Goal: Find specific page/section: Find specific page/section

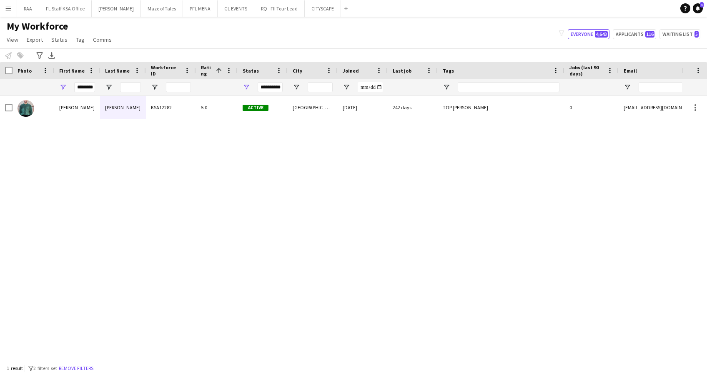
drag, startPoint x: 0, startPoint y: 0, endPoint x: 4, endPoint y: 8, distance: 9.0
click at [4, 8] on button "Menu" at bounding box center [8, 8] width 17 height 17
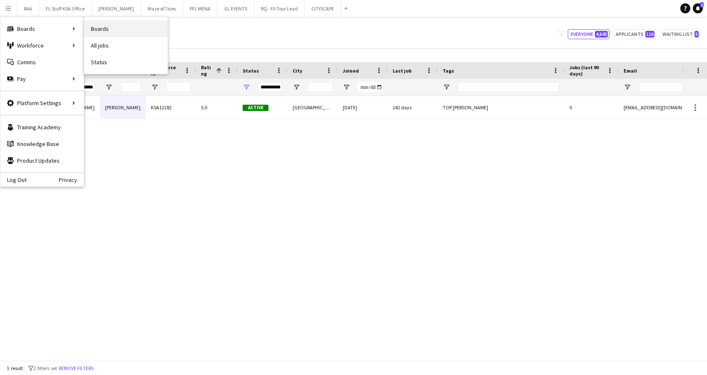
click at [106, 32] on link "Boards" at bounding box center [125, 28] width 83 height 17
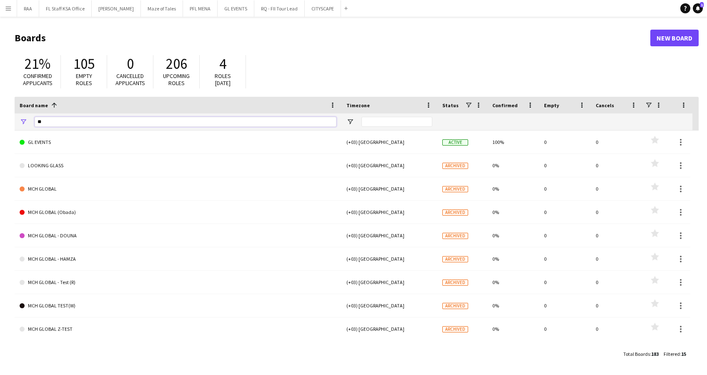
click at [60, 119] on input "**" at bounding box center [186, 122] width 302 height 10
type input "*"
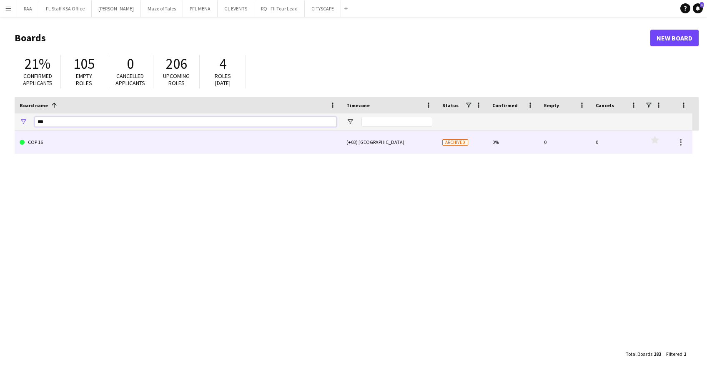
type input "***"
click at [73, 148] on link "COP 16" at bounding box center [178, 142] width 317 height 23
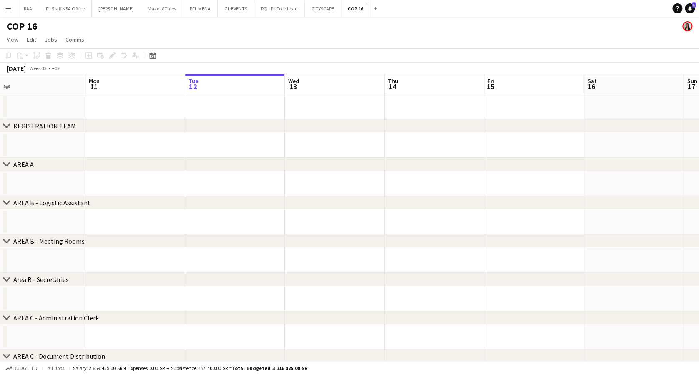
scroll to position [0, 175]
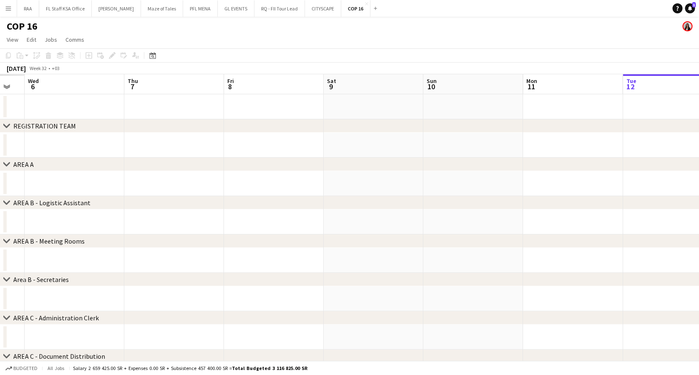
drag, startPoint x: 64, startPoint y: 107, endPoint x: 587, endPoint y: 117, distance: 523.0
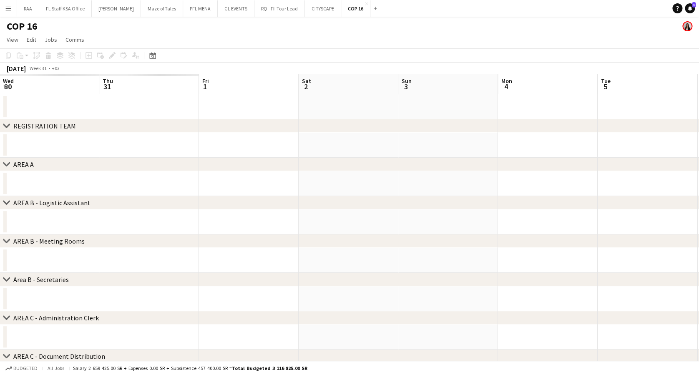
scroll to position [0, 200]
drag, startPoint x: 112, startPoint y: 107, endPoint x: 709, endPoint y: 111, distance: 596.7
drag, startPoint x: 70, startPoint y: 102, endPoint x: 709, endPoint y: 130, distance: 639.8
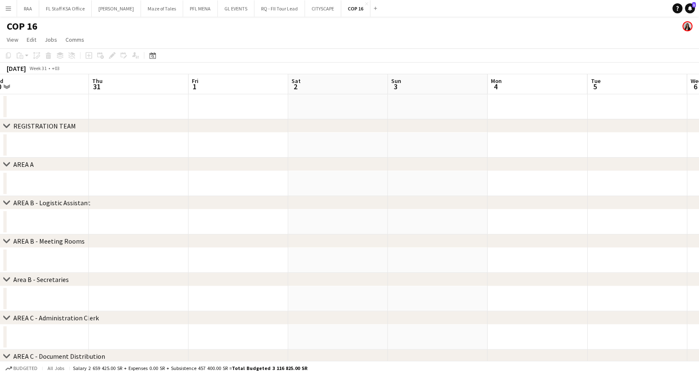
drag, startPoint x: 53, startPoint y: 101, endPoint x: 650, endPoint y: 101, distance: 597.5
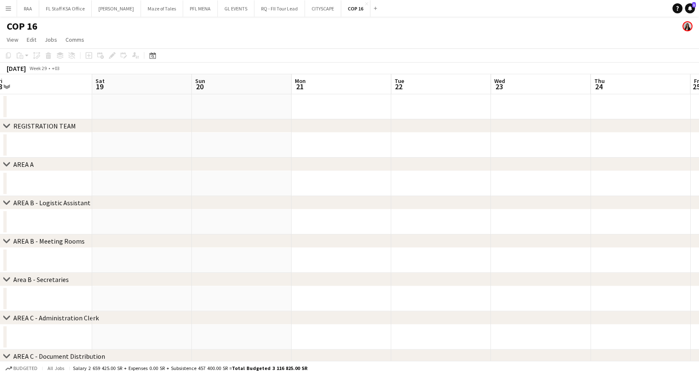
drag, startPoint x: 78, startPoint y: 107, endPoint x: 709, endPoint y: 103, distance: 630.9
drag, startPoint x: 40, startPoint y: 109, endPoint x: 514, endPoint y: 109, distance: 473.7
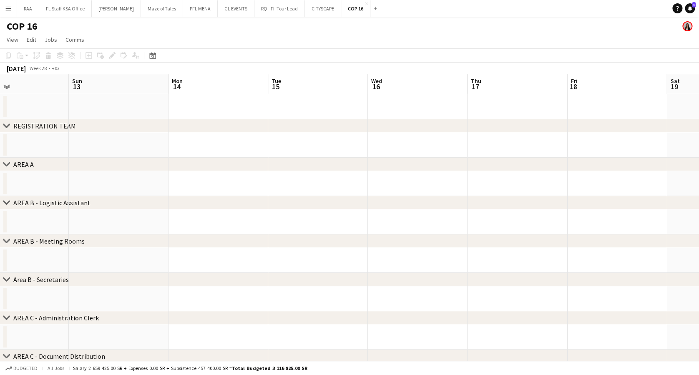
drag, startPoint x: 40, startPoint y: 109, endPoint x: 706, endPoint y: 119, distance: 666.8
drag, startPoint x: 50, startPoint y: 112, endPoint x: 709, endPoint y: 105, distance: 659.3
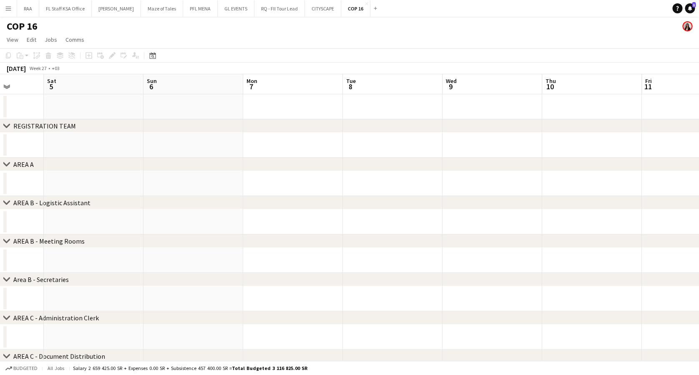
scroll to position [0, 203]
drag, startPoint x: 58, startPoint y: 99, endPoint x: 709, endPoint y: 101, distance: 650.9
drag, startPoint x: 81, startPoint y: 107, endPoint x: 638, endPoint y: 115, distance: 556.7
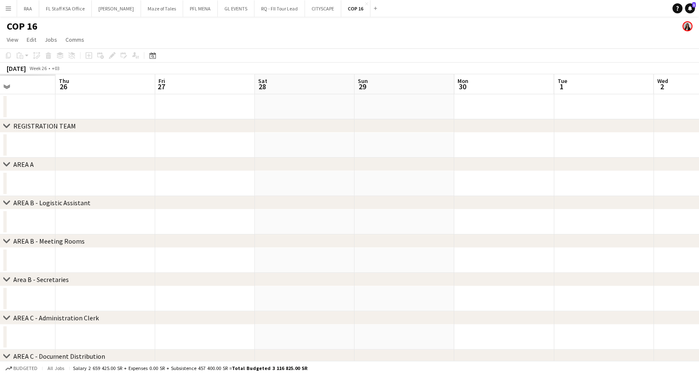
drag, startPoint x: 39, startPoint y: 110, endPoint x: 709, endPoint y: 110, distance: 669.7
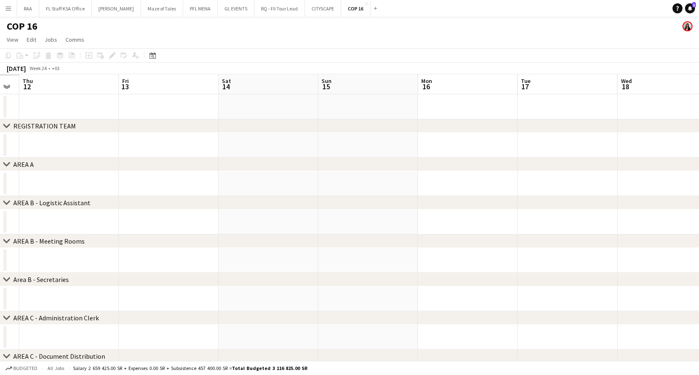
drag, startPoint x: 70, startPoint y: 107, endPoint x: 709, endPoint y: 107, distance: 639.2
drag, startPoint x: 69, startPoint y: 105, endPoint x: 709, endPoint y: 106, distance: 639.6
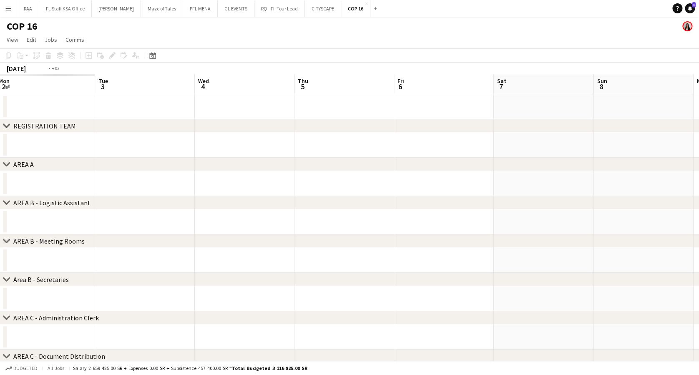
drag, startPoint x: 41, startPoint y: 104, endPoint x: 618, endPoint y: 101, distance: 576.3
drag, startPoint x: 25, startPoint y: 108, endPoint x: 614, endPoint y: 107, distance: 589.2
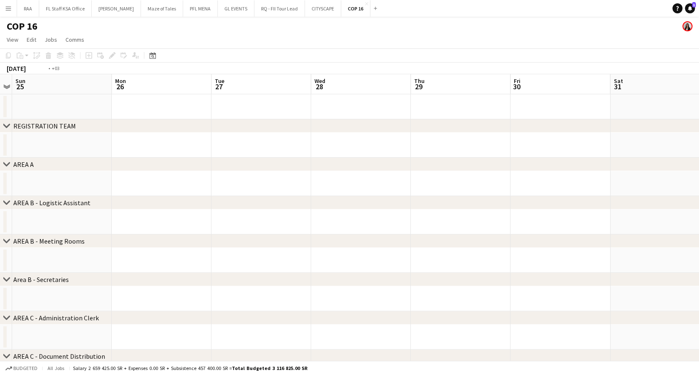
scroll to position [0, 264]
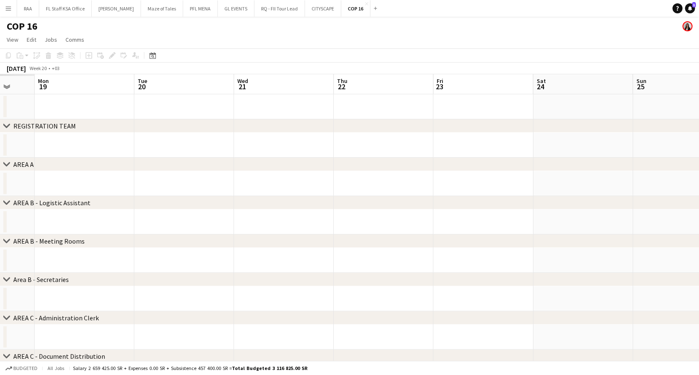
drag, startPoint x: 55, startPoint y: 114, endPoint x: 706, endPoint y: 113, distance: 651.3
drag, startPoint x: 20, startPoint y: 106, endPoint x: 679, endPoint y: 98, distance: 659.7
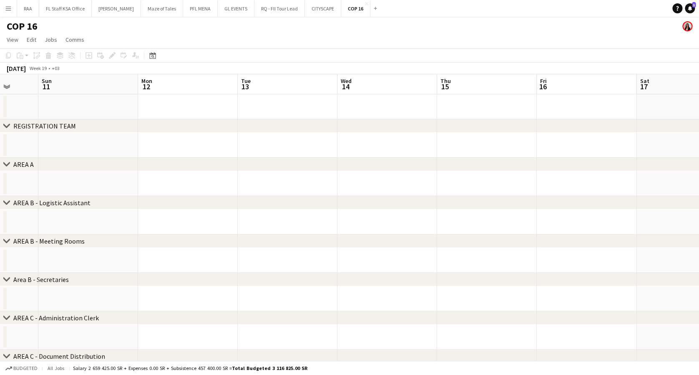
scroll to position [0, 179]
drag, startPoint x: 33, startPoint y: 101, endPoint x: 367, endPoint y: 97, distance: 334.9
drag, startPoint x: 48, startPoint y: 106, endPoint x: 709, endPoint y: 118, distance: 661.0
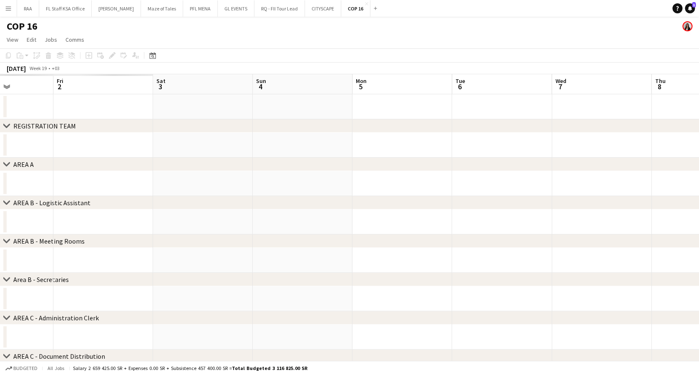
drag, startPoint x: 44, startPoint y: 106, endPoint x: 709, endPoint y: 106, distance: 665.1
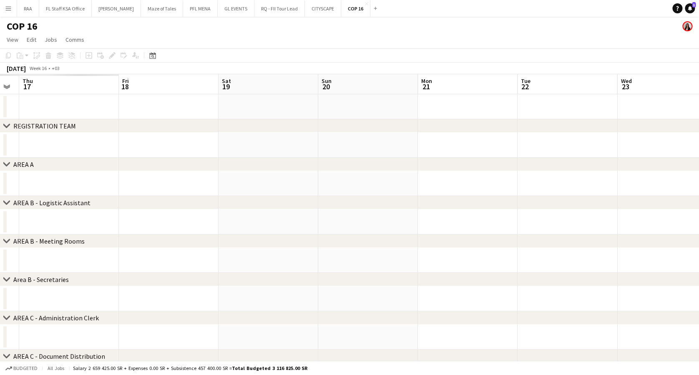
drag, startPoint x: 45, startPoint y: 102, endPoint x: 662, endPoint y: 102, distance: 617.5
drag, startPoint x: 459, startPoint y: 107, endPoint x: 709, endPoint y: 105, distance: 250.2
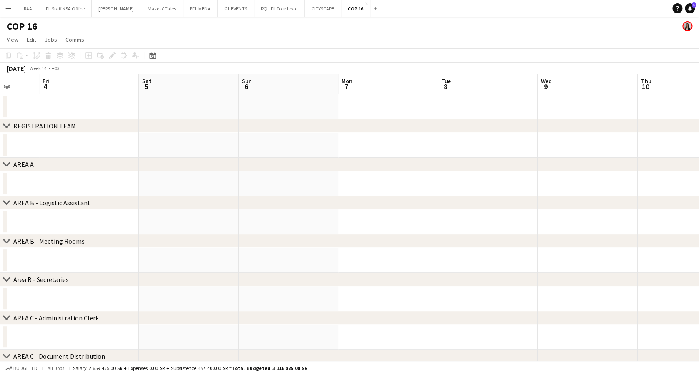
drag, startPoint x: 60, startPoint y: 103, endPoint x: 709, endPoint y: 100, distance: 648.8
drag, startPoint x: 67, startPoint y: 109, endPoint x: 709, endPoint y: 108, distance: 642.1
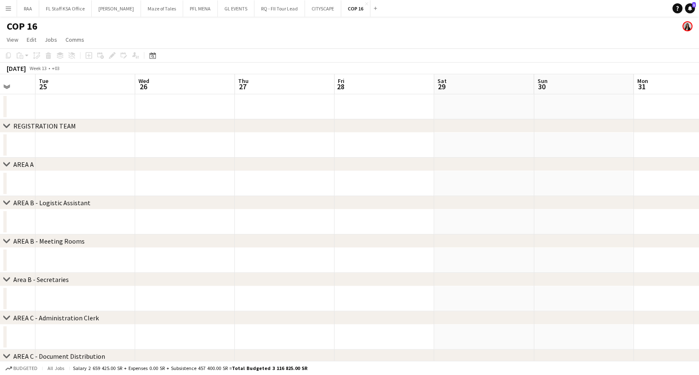
drag, startPoint x: 46, startPoint y: 103, endPoint x: 441, endPoint y: 134, distance: 395.7
drag, startPoint x: 87, startPoint y: 112, endPoint x: 681, endPoint y: 114, distance: 594.2
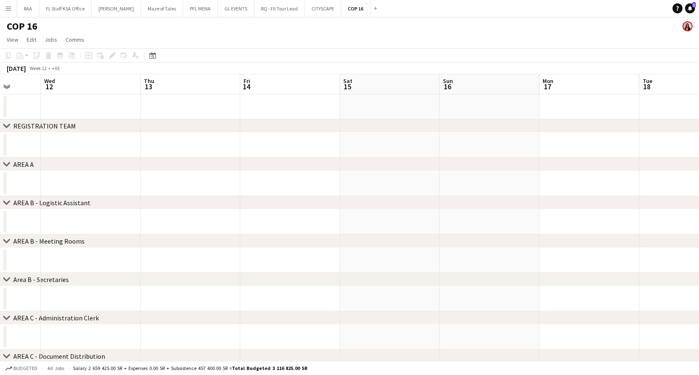
drag, startPoint x: 90, startPoint y: 107, endPoint x: 703, endPoint y: 100, distance: 613.0
drag, startPoint x: 16, startPoint y: 105, endPoint x: 571, endPoint y: 110, distance: 555.4
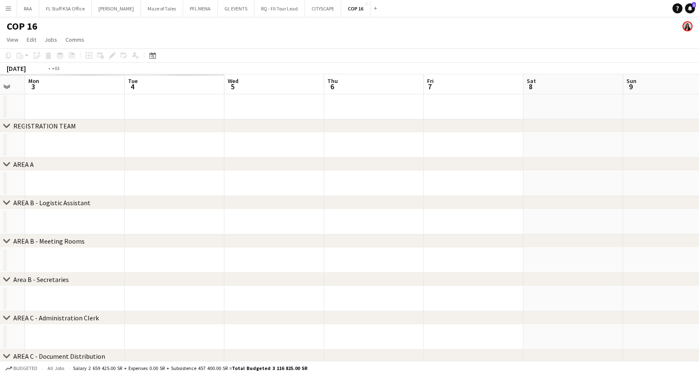
scroll to position [0, 261]
drag, startPoint x: 43, startPoint y: 101, endPoint x: 709, endPoint y: 110, distance: 666.4
drag, startPoint x: 14, startPoint y: 103, endPoint x: 540, endPoint y: 110, distance: 525.4
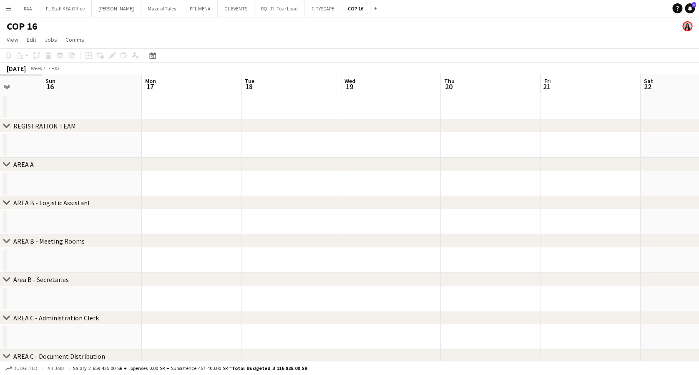
drag
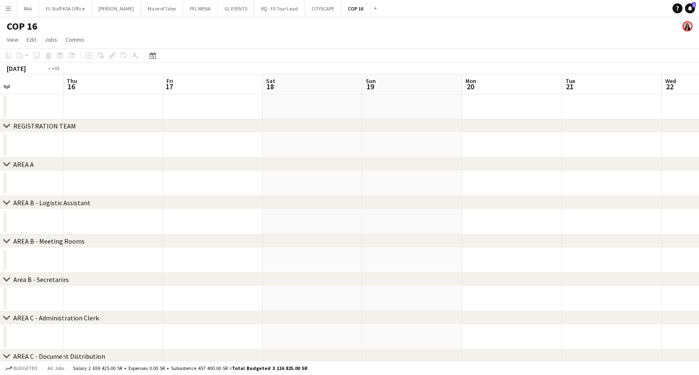
drag, startPoint x: 78, startPoint y: 103, endPoint x: 604, endPoint y: 82, distance: 525.8
drag, startPoint x: 67, startPoint y: 96, endPoint x: 607, endPoint y: 69, distance: 541.1
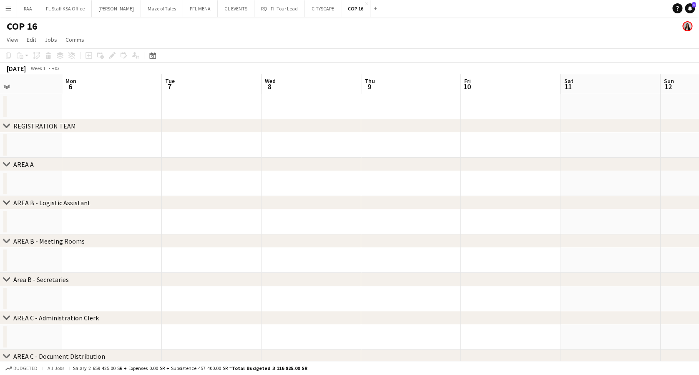
scroll to position [0, 201]
drag, startPoint x: 121, startPoint y: 103, endPoint x: 709, endPoint y: 76, distance: 588.5
drag, startPoint x: 469, startPoint y: 95, endPoint x: 626, endPoint y: 80, distance: 157.5
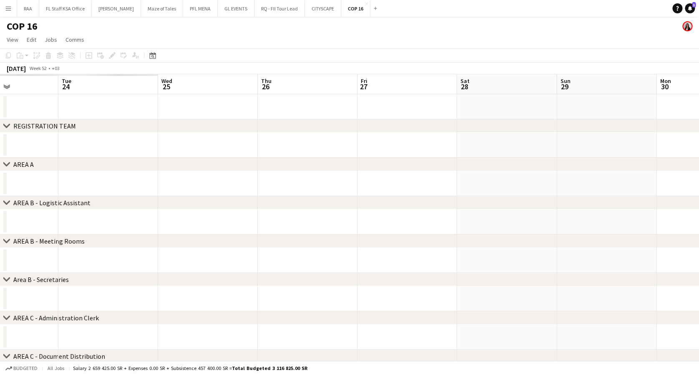
scroll to position [0, 264]
drag, startPoint x: 137, startPoint y: 107, endPoint x: 619, endPoint y: 65, distance: 484.3
drag, startPoint x: 113, startPoint y: 100, endPoint x: 687, endPoint y: 79, distance: 573.7
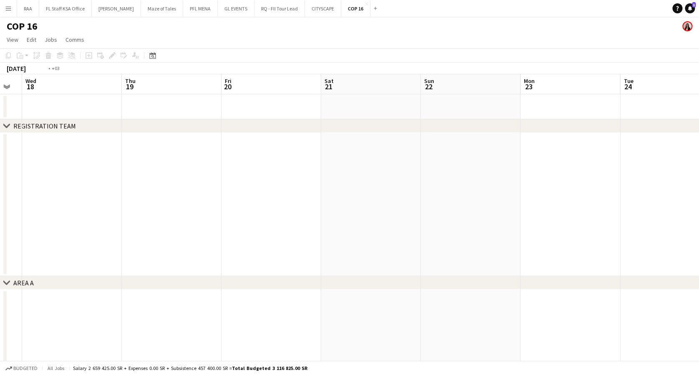
drag, startPoint x: 149, startPoint y: 104, endPoint x: 706, endPoint y: 74, distance: 557.9
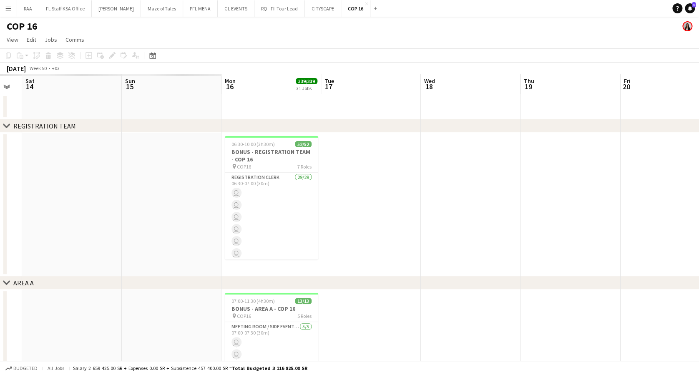
scroll to position [0, 199]
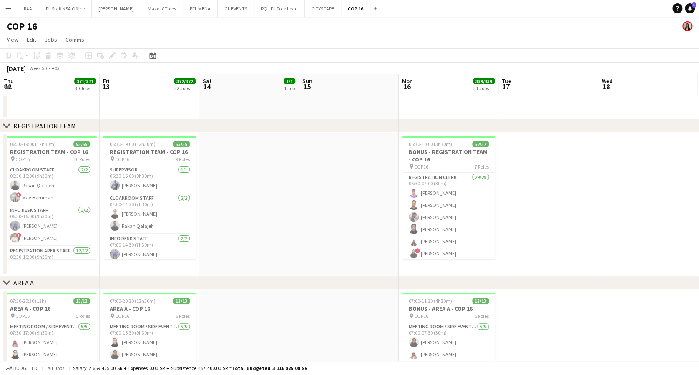
drag, startPoint x: 226, startPoint y: 105, endPoint x: 709, endPoint y: 66, distance: 484.5
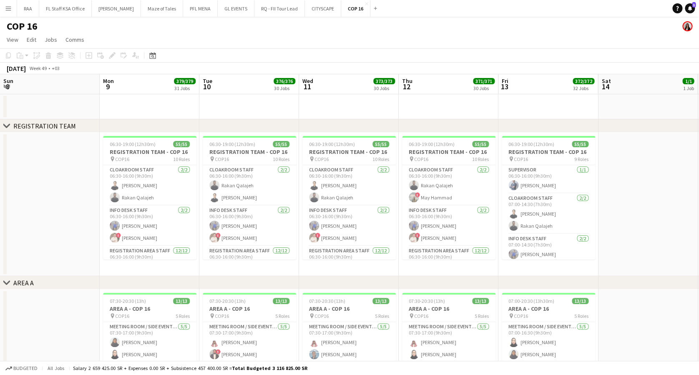
drag, startPoint x: 163, startPoint y: 107, endPoint x: 709, endPoint y: 105, distance: 545.4
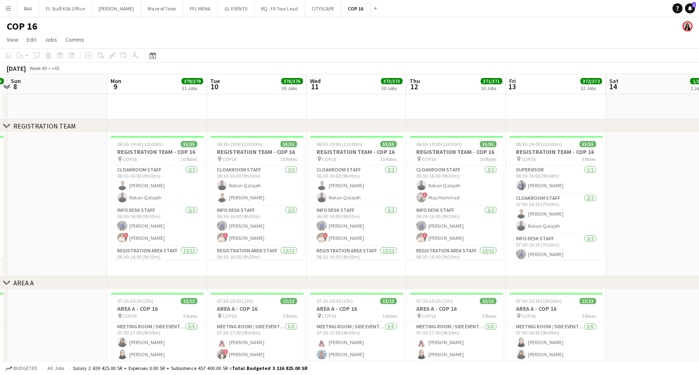
drag, startPoint x: 88, startPoint y: 110, endPoint x: 282, endPoint y: 109, distance: 194.3
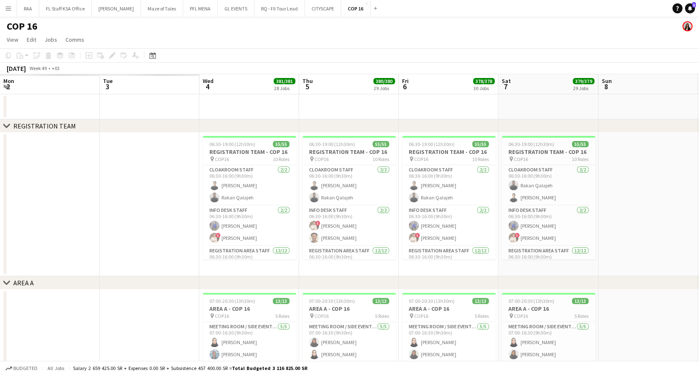
scroll to position [0, 228]
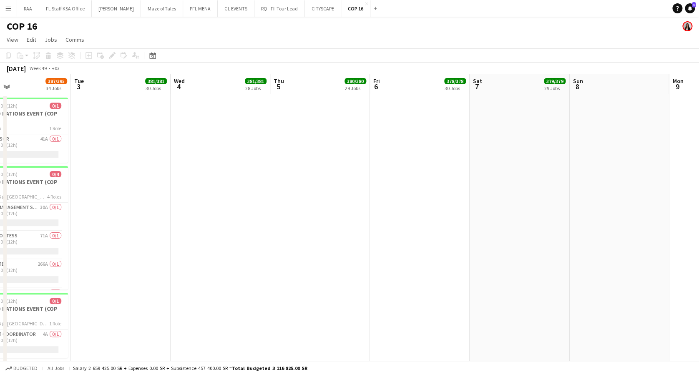
drag, startPoint x: 136, startPoint y: 170, endPoint x: 469, endPoint y: 170, distance: 333.2
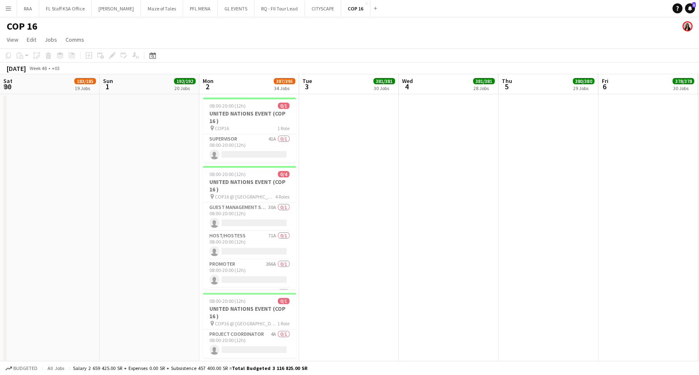
scroll to position [111, 0]
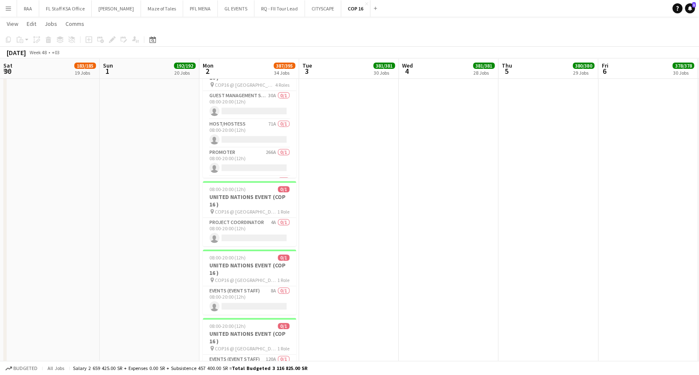
drag, startPoint x: 539, startPoint y: 180, endPoint x: 228, endPoint y: 178, distance: 311.5
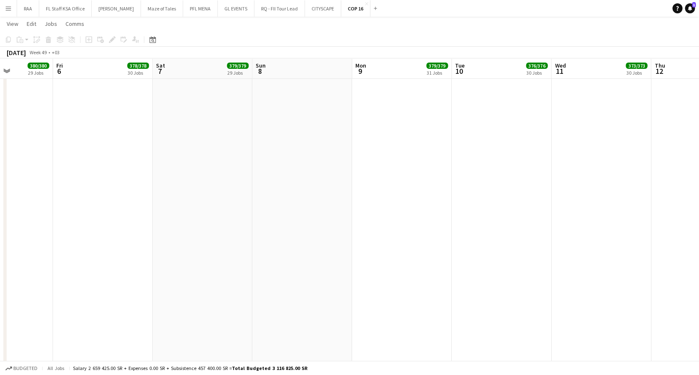
drag, startPoint x: 472, startPoint y: 185, endPoint x: 214, endPoint y: 187, distance: 258.1
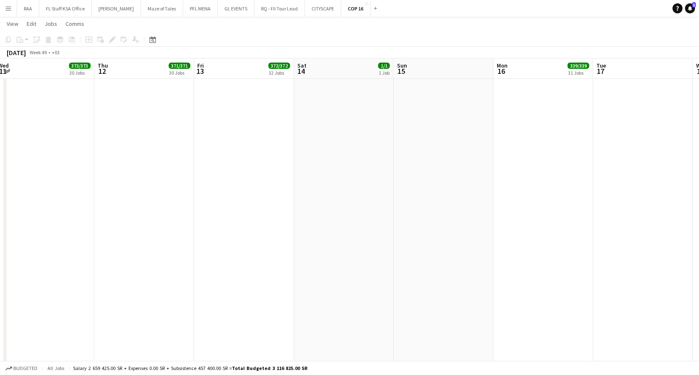
scroll to position [0, 205]
drag, startPoint x: 604, startPoint y: 189, endPoint x: 271, endPoint y: 188, distance: 332.7
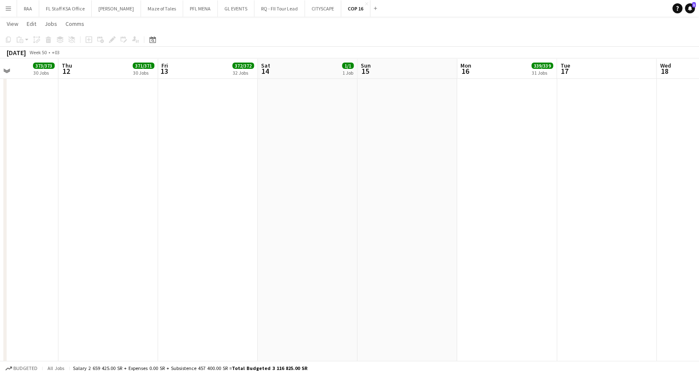
drag, startPoint x: 663, startPoint y: 197, endPoint x: 243, endPoint y: 198, distance: 419.9
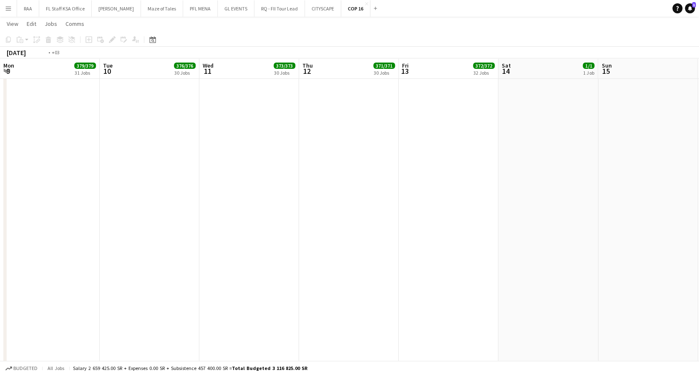
drag, startPoint x: 200, startPoint y: 197, endPoint x: 589, endPoint y: 218, distance: 389.6
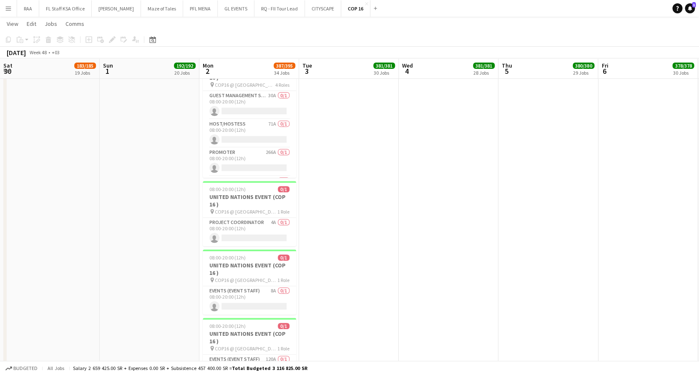
drag, startPoint x: 52, startPoint y: 201, endPoint x: 279, endPoint y: 213, distance: 227.6
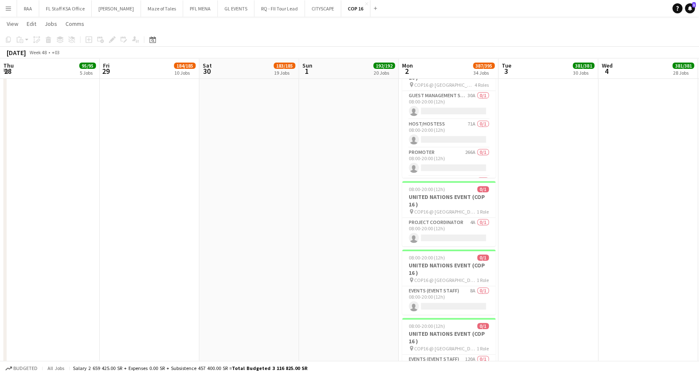
drag, startPoint x: 87, startPoint y: 206, endPoint x: 548, endPoint y: 221, distance: 461.0
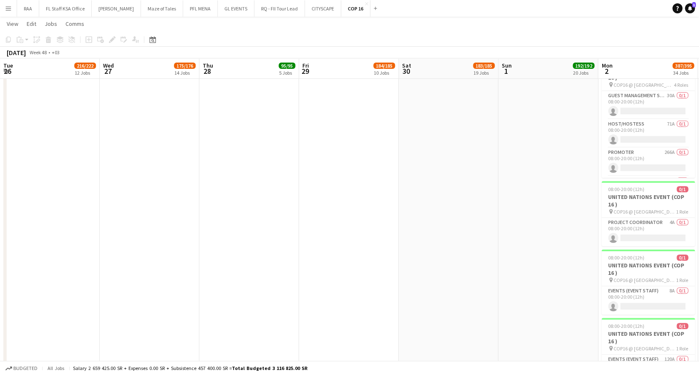
drag, startPoint x: 190, startPoint y: 220, endPoint x: 669, endPoint y: 224, distance: 478.7
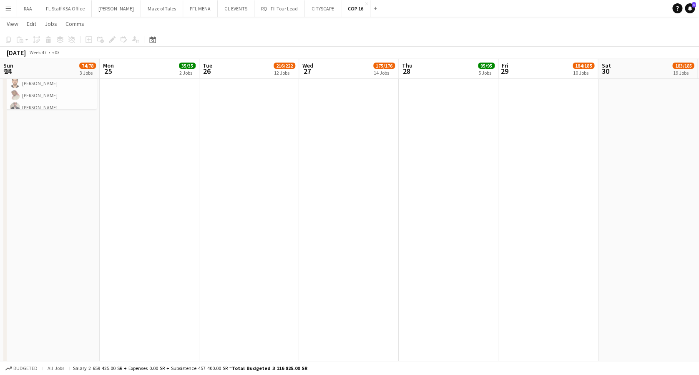
drag, startPoint x: 208, startPoint y: 221, endPoint x: 592, endPoint y: 245, distance: 383.9
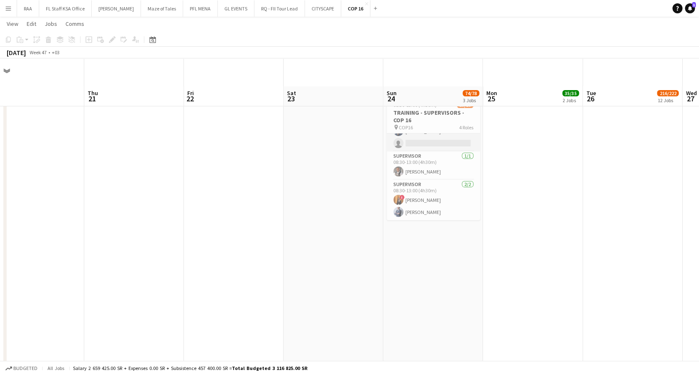
scroll to position [167, 0]
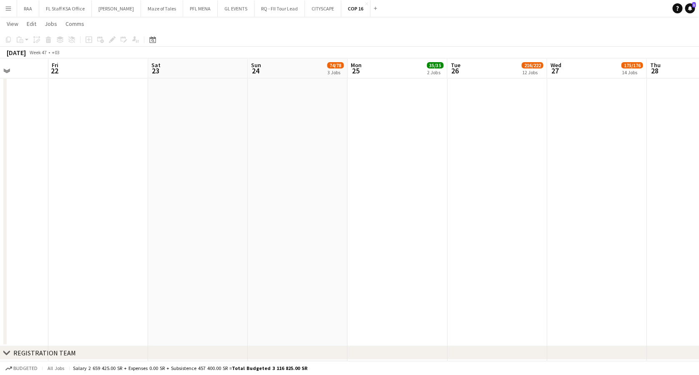
drag, startPoint x: 487, startPoint y: 231, endPoint x: 351, endPoint y: 230, distance: 135.9
drag, startPoint x: 473, startPoint y: 228, endPoint x: 377, endPoint y: 226, distance: 95.9
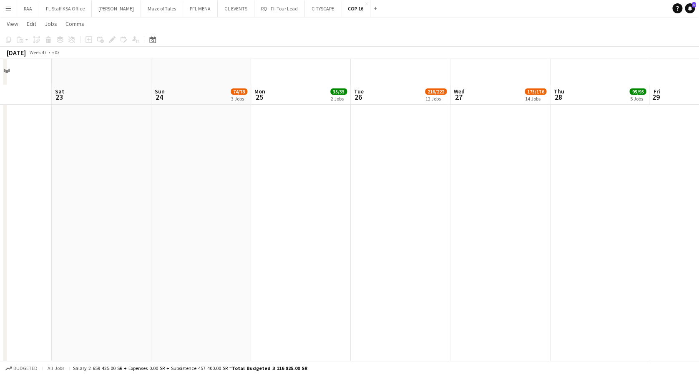
scroll to position [1668, 0]
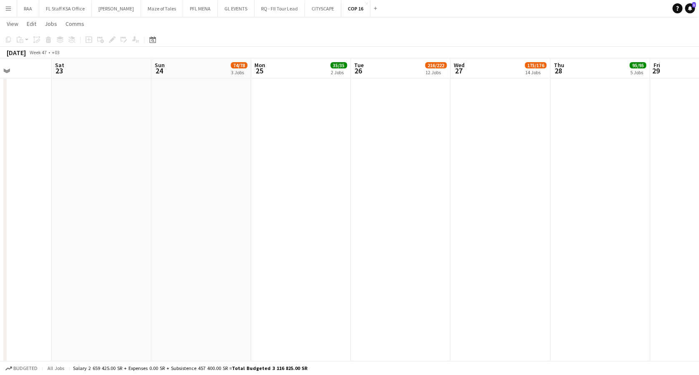
drag, startPoint x: 474, startPoint y: 244, endPoint x: 344, endPoint y: 241, distance: 129.7
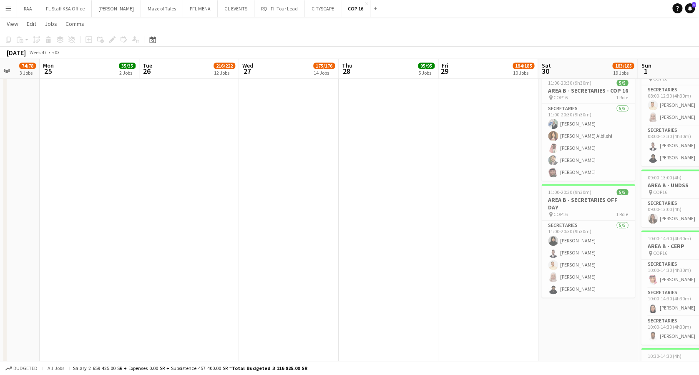
scroll to position [0, 353]
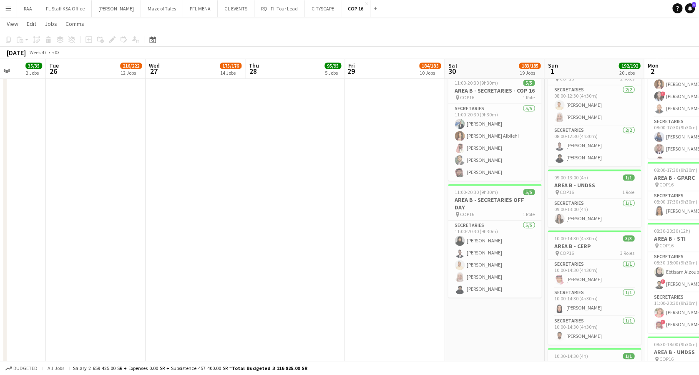
drag, startPoint x: 427, startPoint y: 231, endPoint x: 334, endPoint y: 231, distance: 93.4
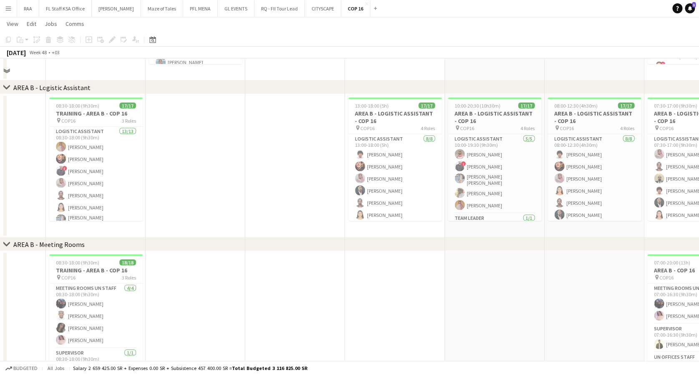
scroll to position [667, 0]
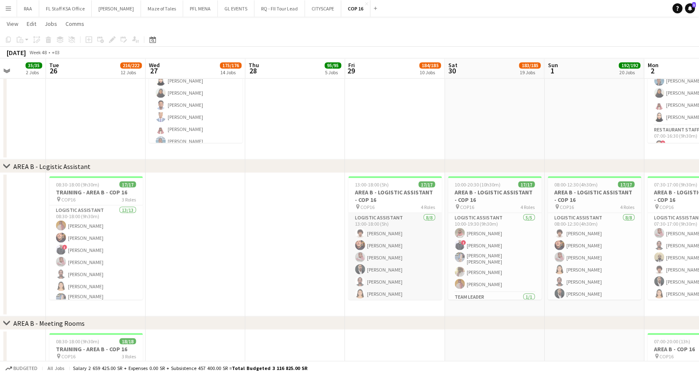
click at [387, 246] on app-card-role "Logistic Assistant [DATE] 13:00-18:00 (5h) [PERSON_NAME] [PERSON_NAME] [PERSON_…" at bounding box center [394, 269] width 93 height 113
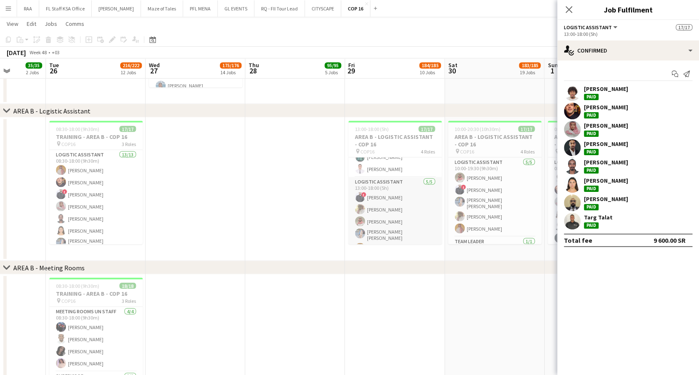
scroll to position [185, 0]
click at [388, 143] on h3 "AREA B - LOGISTIC ASSISTANT - COP 16" at bounding box center [394, 140] width 93 height 15
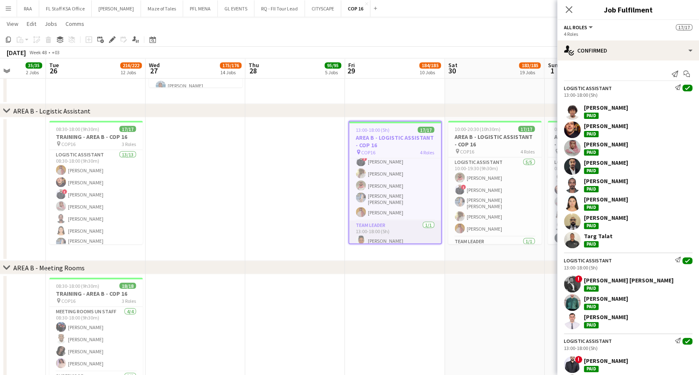
scroll to position [183, 0]
